Goal: Navigation & Orientation: Find specific page/section

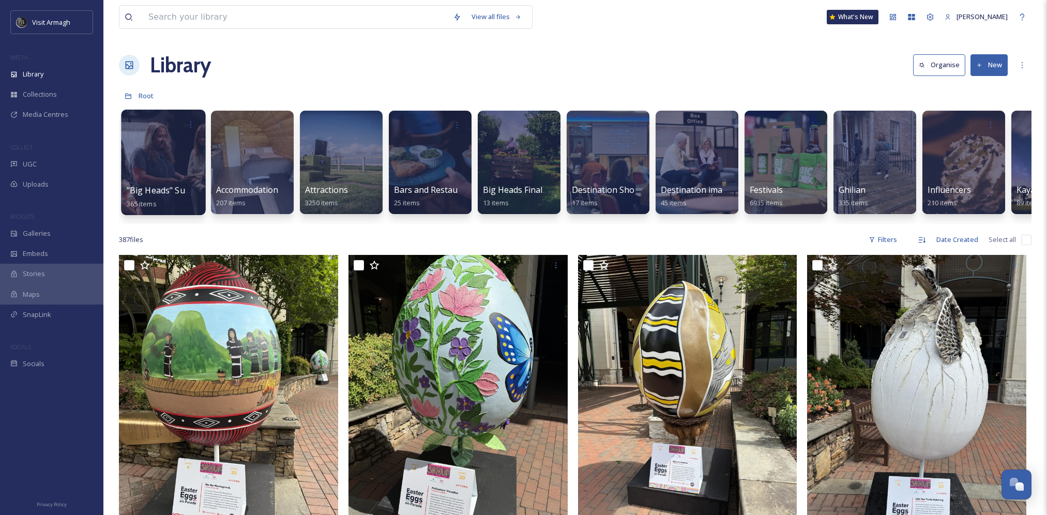
click at [158, 164] on div at bounding box center [163, 163] width 84 height 106
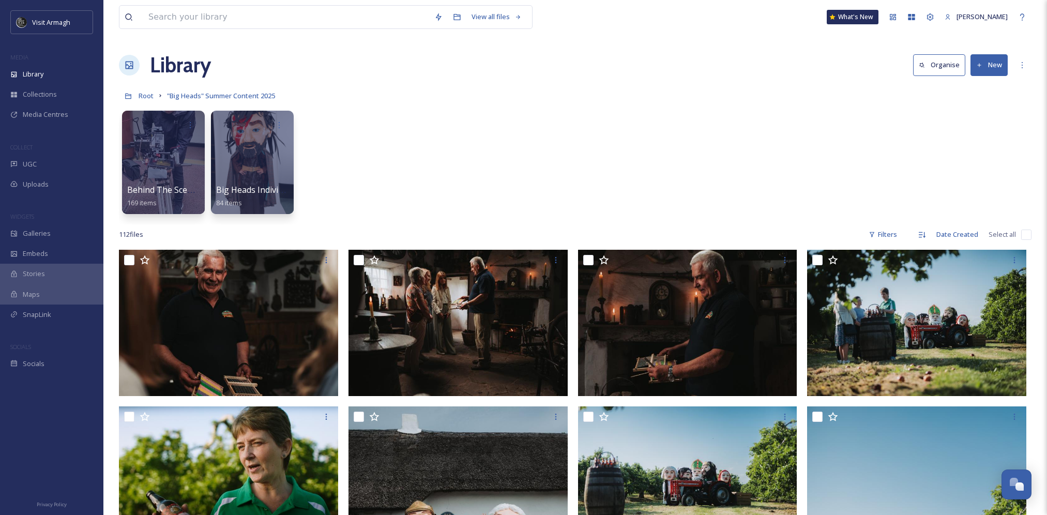
click at [460, 168] on div "Behind The Scenes Content 169 items Big Heads Individual Shots [DATE] items" at bounding box center [575, 165] width 913 height 119
click at [507, 138] on div "Behind The Scenes Content 169 items Big Heads Individual Shots [DATE] items" at bounding box center [575, 165] width 913 height 119
click at [153, 150] on div at bounding box center [163, 163] width 84 height 106
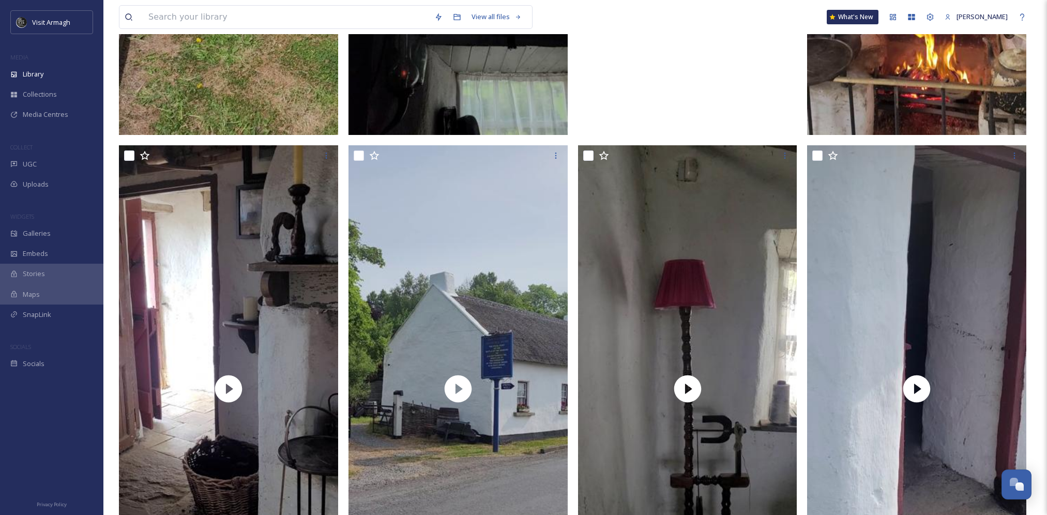
scroll to position [5483, 0]
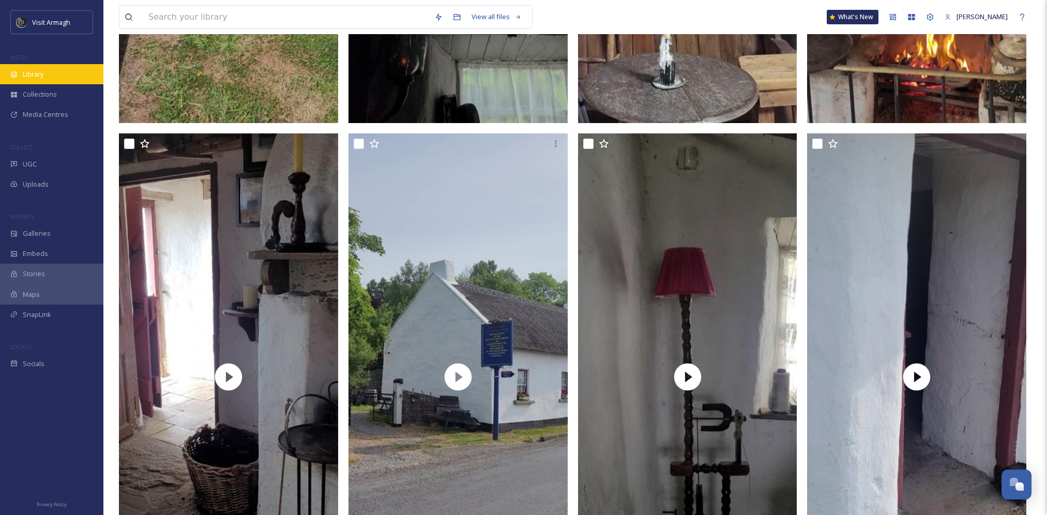
click at [51, 73] on div "Library" at bounding box center [51, 74] width 103 height 20
